Goal: Check status: Check status

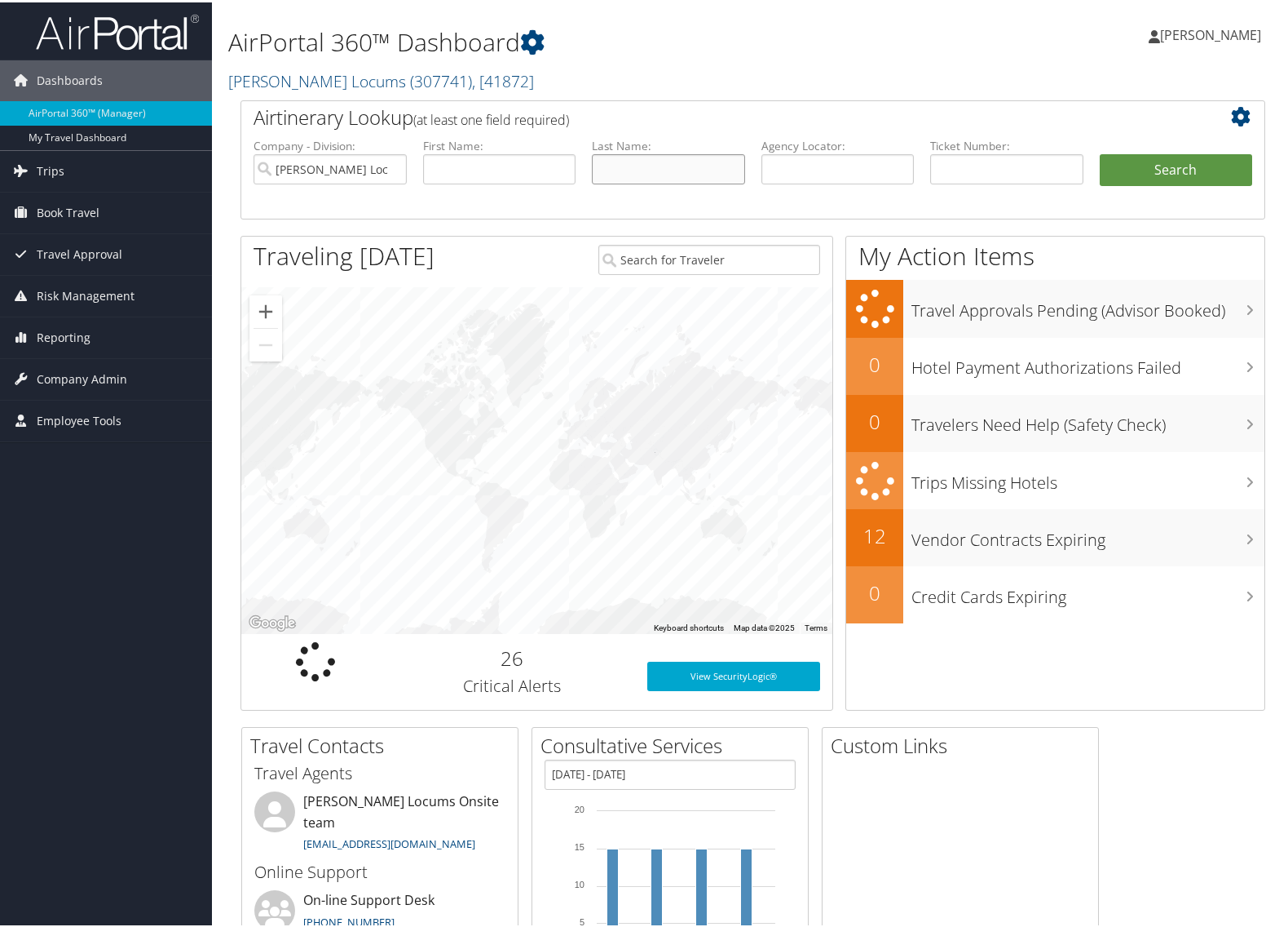
drag, startPoint x: 0, startPoint y: 0, endPoint x: 700, endPoint y: 167, distance: 719.6
click at [700, 167] on input "text" at bounding box center [668, 167] width 153 height 30
type input "bellister"
click at [1100, 152] on button "Search" at bounding box center [1177, 168] width 153 height 33
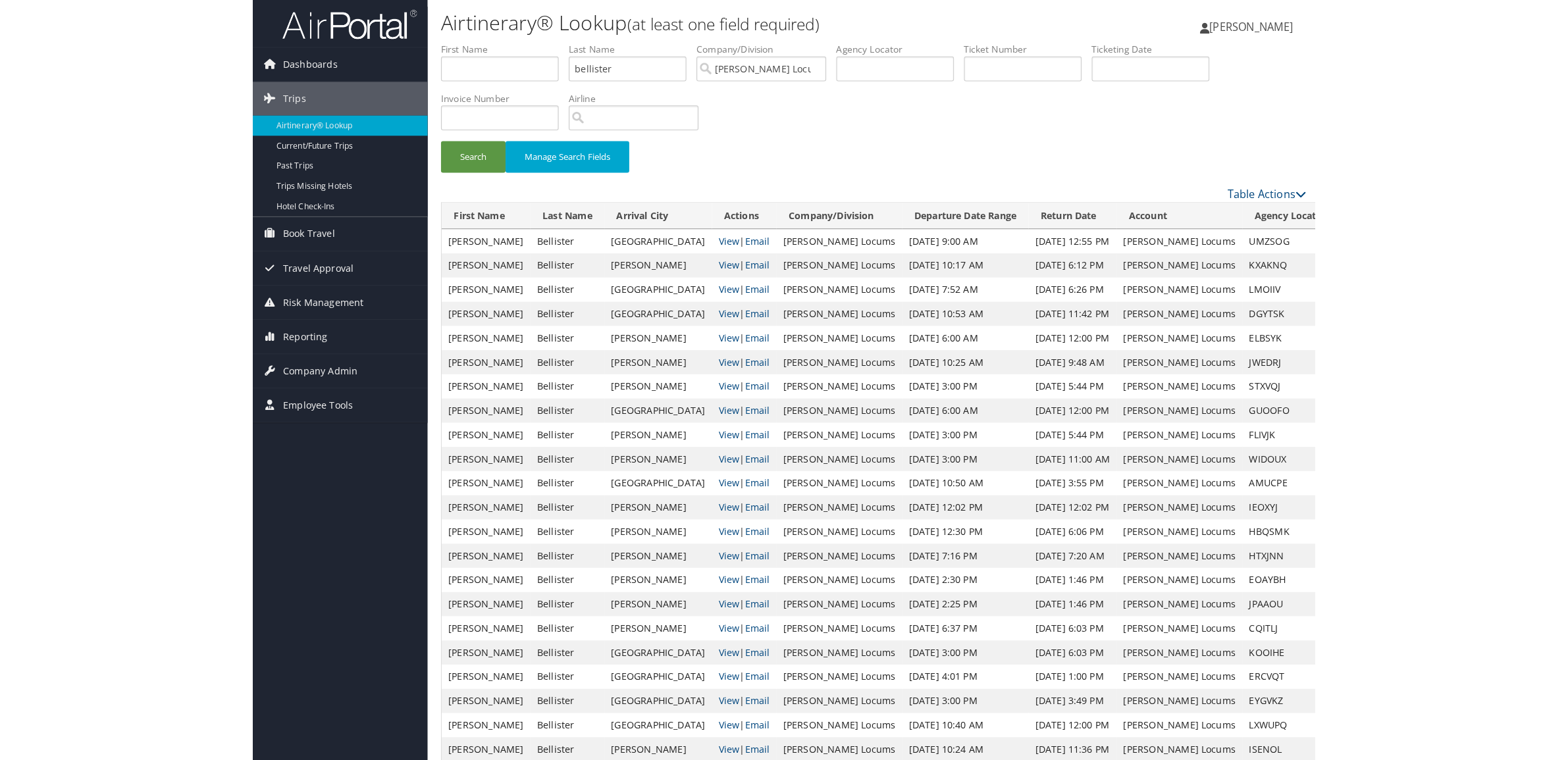
scroll to position [83, 0]
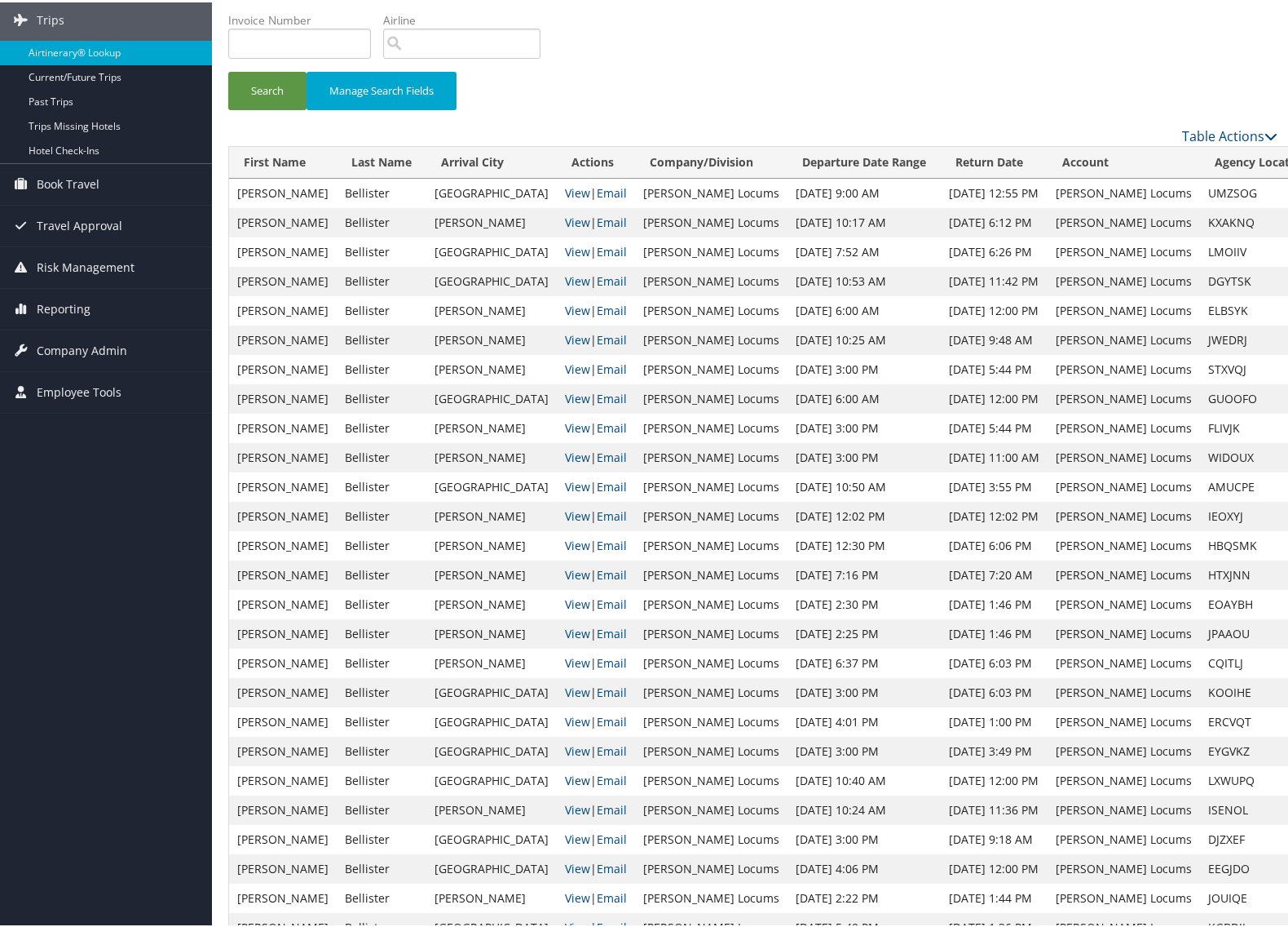
click at [565, 776] on link "View" at bounding box center [577, 778] width 25 height 16
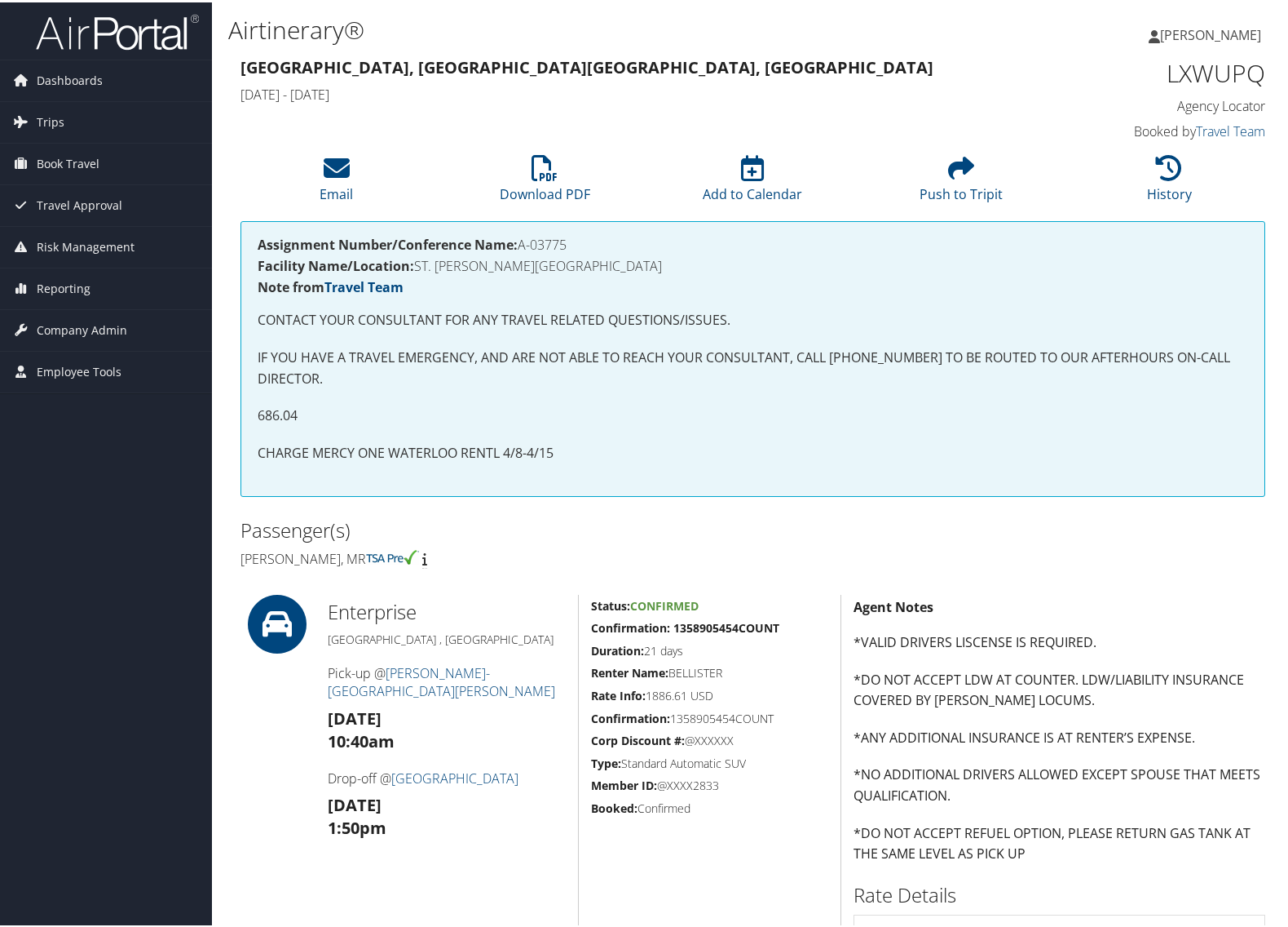
drag, startPoint x: 572, startPoint y: 242, endPoint x: 520, endPoint y: 246, distance: 52.2
click at [520, 246] on h4 "Assignment Number/Conference Name: A-03775" at bounding box center [753, 241] width 991 height 13
copy h4 "A-03775"
